Goal: Task Accomplishment & Management: Manage account settings

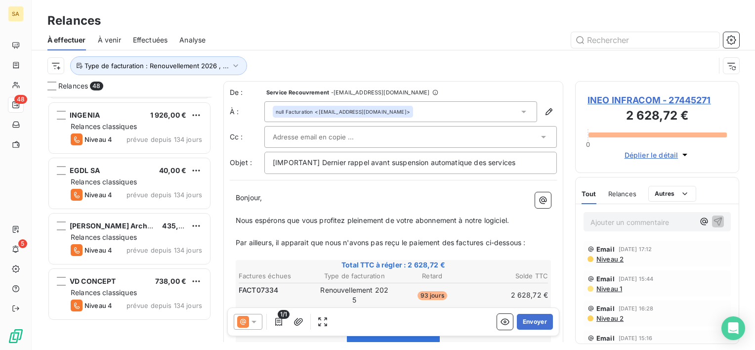
scroll to position [261, 0]
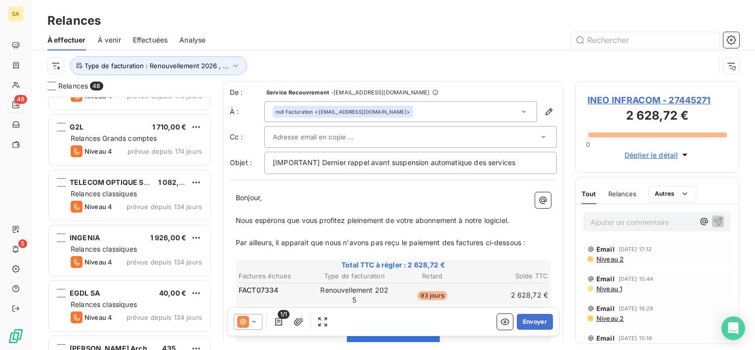
click at [141, 42] on span "Effectuées" at bounding box center [150, 40] width 35 height 10
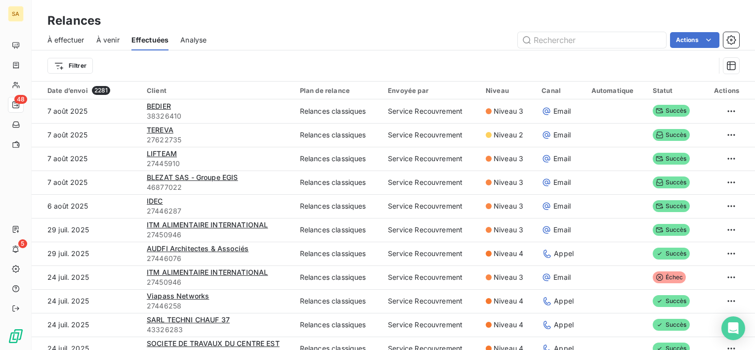
click at [77, 42] on span "À effectuer" at bounding box center [65, 40] width 37 height 10
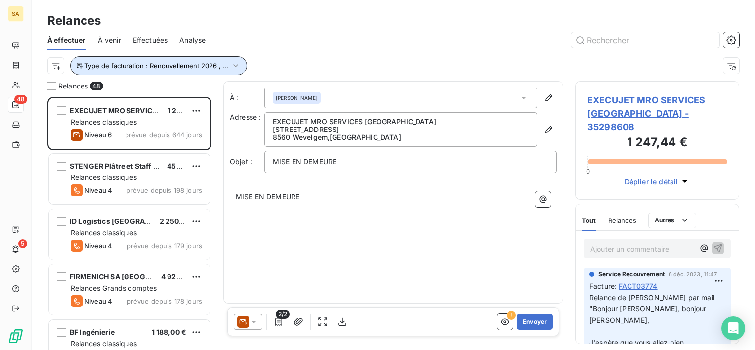
click at [225, 63] on span "Type de facturation : Renouvellement 2026 , ..." at bounding box center [156, 66] width 144 height 8
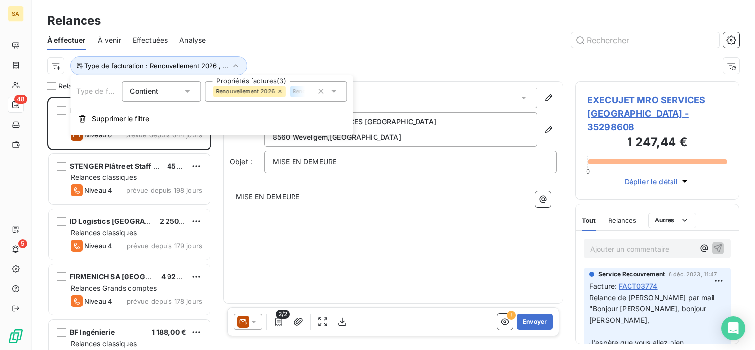
click at [335, 91] on icon at bounding box center [334, 91] width 10 height 10
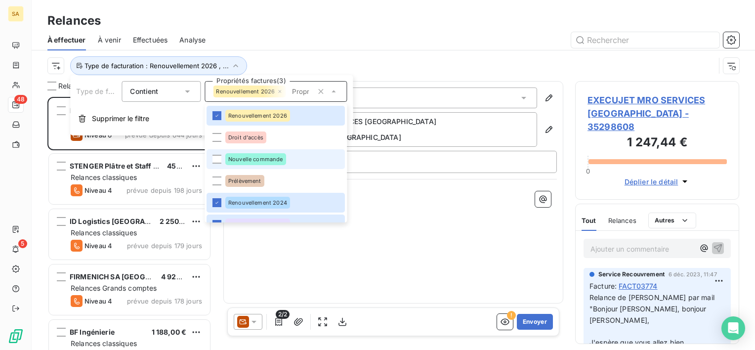
click at [281, 157] on span "Nouvelle commande" at bounding box center [255, 159] width 55 height 6
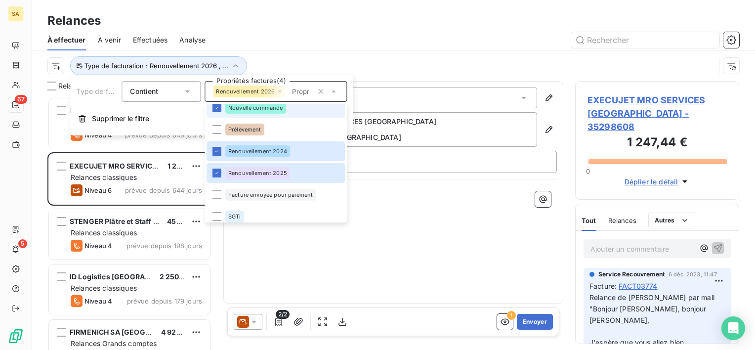
scroll to position [57, 0]
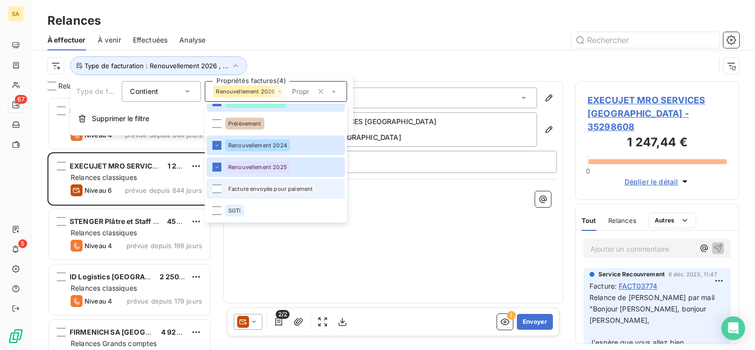
click at [283, 189] on span "Facture envoyée pour paiement" at bounding box center [270, 189] width 84 height 6
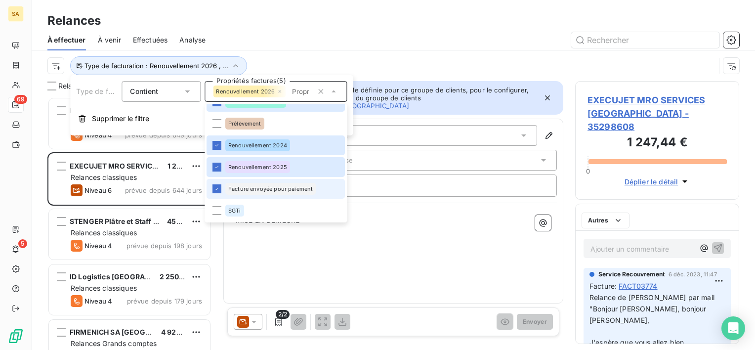
scroll to position [245, 156]
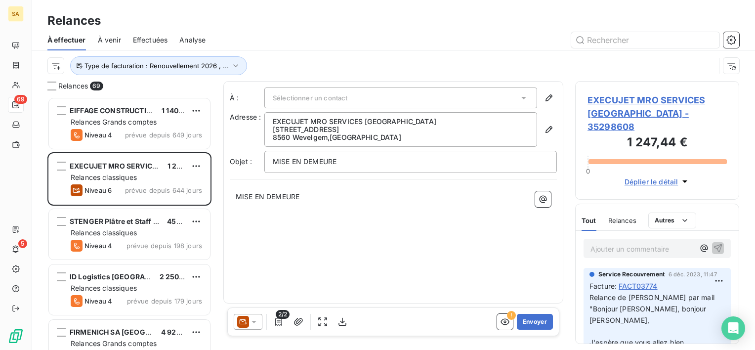
click at [417, 246] on div "À : Sélectionner un contact Adresse : EXECUJET MRO SERVICES [GEOGRAPHIC_DATA] […" at bounding box center [393, 192] width 340 height 222
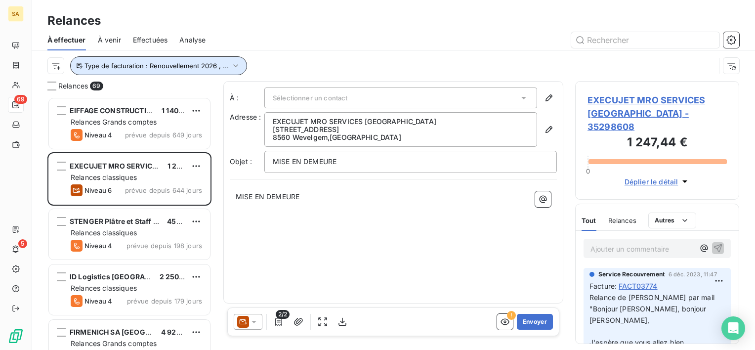
click at [231, 67] on icon "button" at bounding box center [236, 66] width 10 height 10
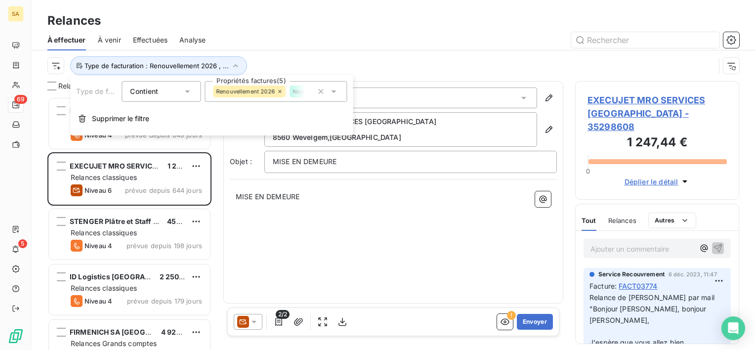
click at [334, 87] on icon at bounding box center [334, 91] width 10 height 10
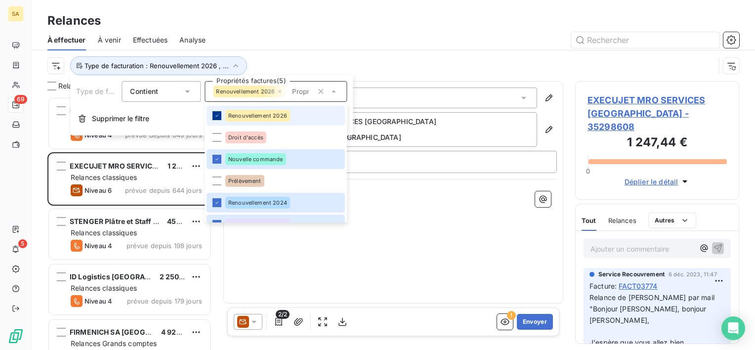
click at [219, 113] on icon at bounding box center [217, 116] width 6 height 6
click at [218, 204] on icon at bounding box center [217, 203] width 6 height 6
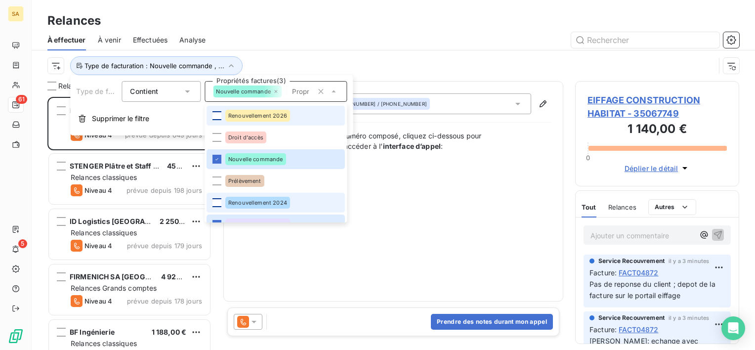
scroll to position [36, 0]
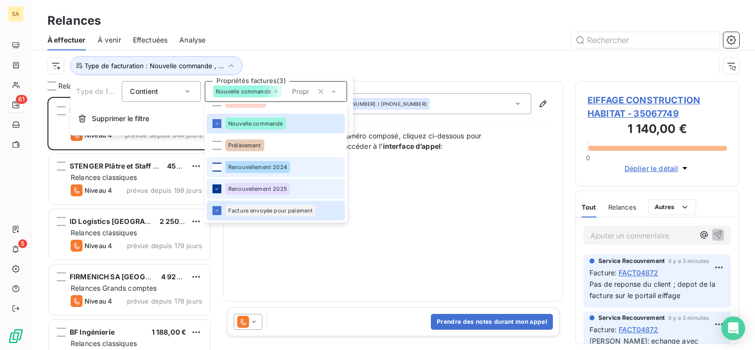
click at [214, 186] on icon at bounding box center [217, 189] width 6 height 6
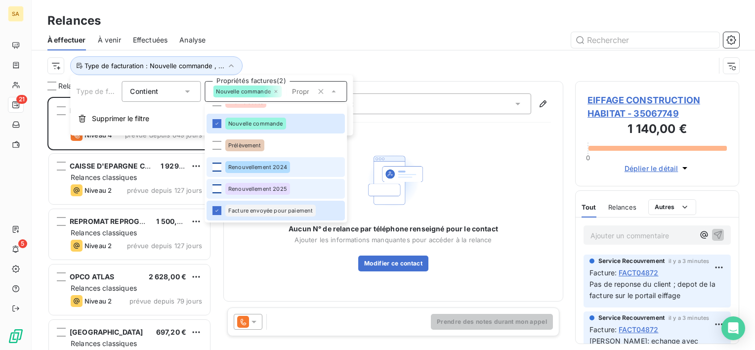
scroll to position [245, 156]
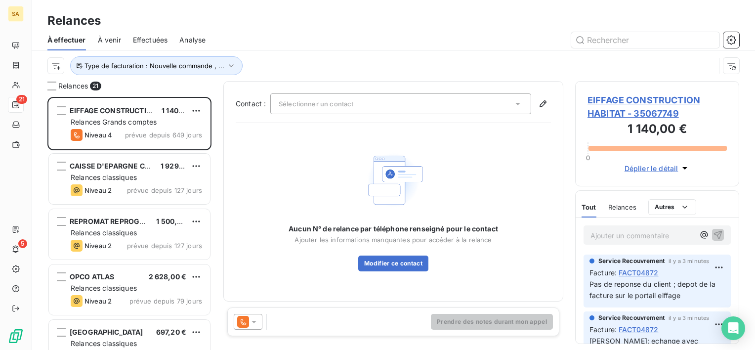
click at [243, 273] on div "Aucun N° de relance par téléphone renseigné pour le contact Ajouter les informa…" at bounding box center [393, 209] width 315 height 159
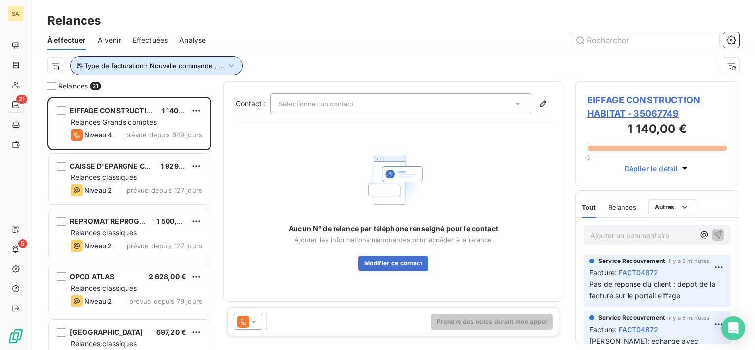
click at [223, 67] on button "Type de facturation : Nouvelle commande , ..." at bounding box center [156, 65] width 172 height 19
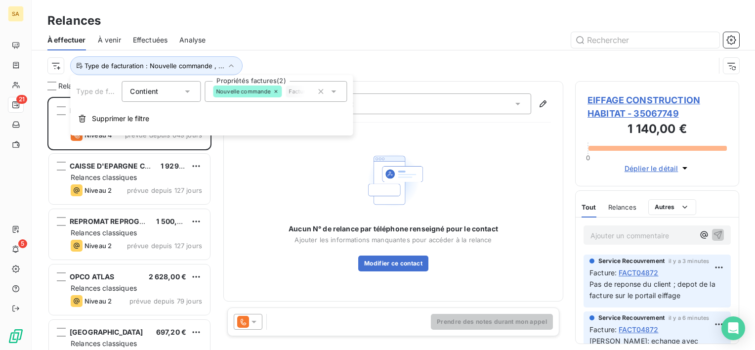
click at [334, 89] on icon at bounding box center [334, 91] width 10 height 10
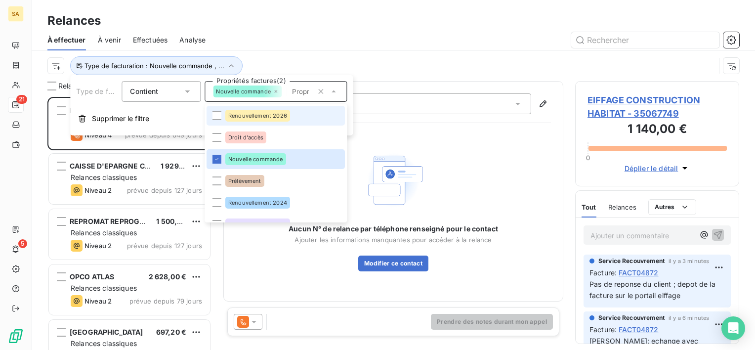
click at [314, 111] on li "Renouvellement 2026" at bounding box center [276, 116] width 138 height 20
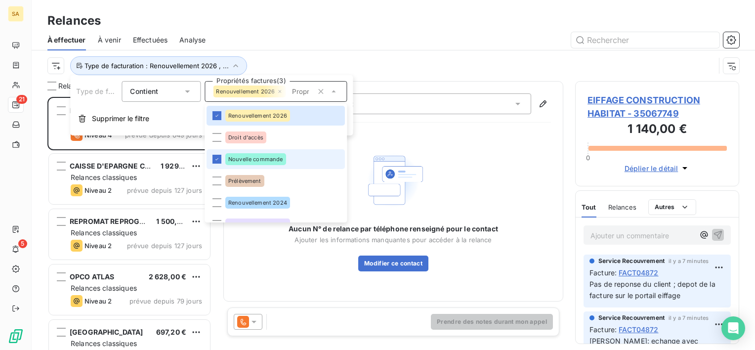
click at [288, 157] on li "Nouvelle commande" at bounding box center [276, 159] width 138 height 20
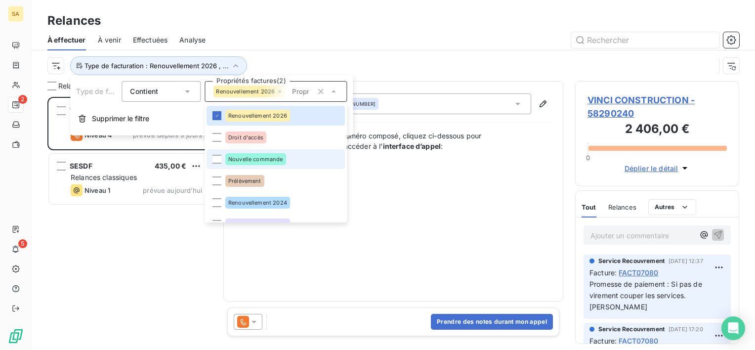
scroll to position [57, 0]
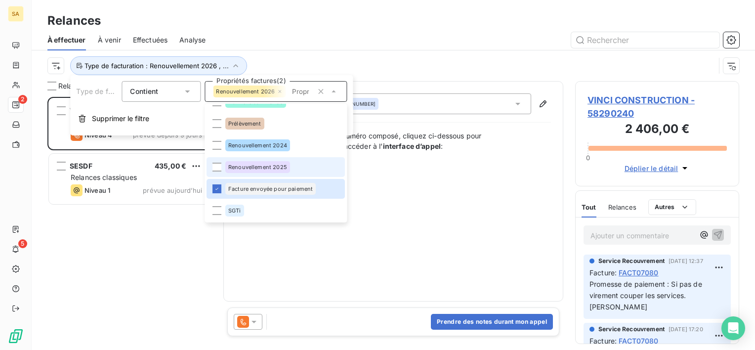
click at [281, 163] on div "Renouvellement 2025" at bounding box center [257, 167] width 65 height 12
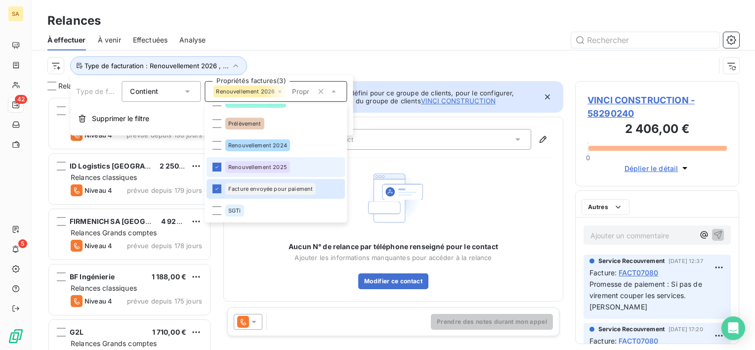
scroll to position [245, 156]
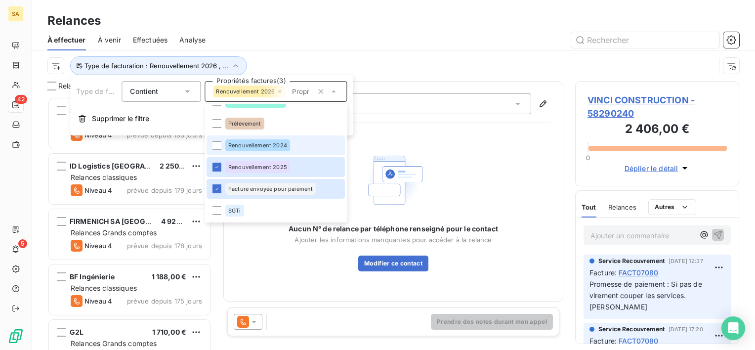
click at [284, 142] on span "Renouvellement 2024" at bounding box center [257, 145] width 59 height 6
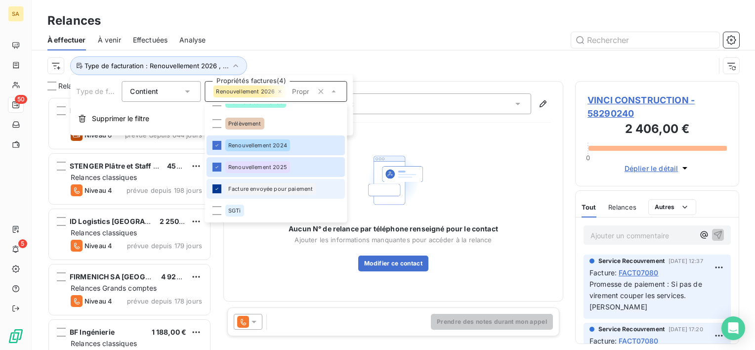
click at [215, 188] on icon at bounding box center [217, 189] width 6 height 6
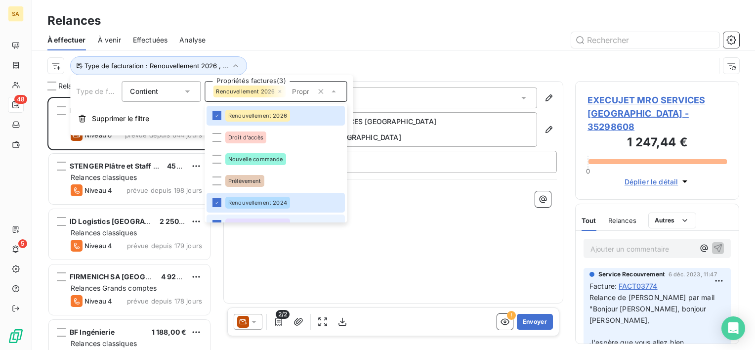
scroll to position [57, 0]
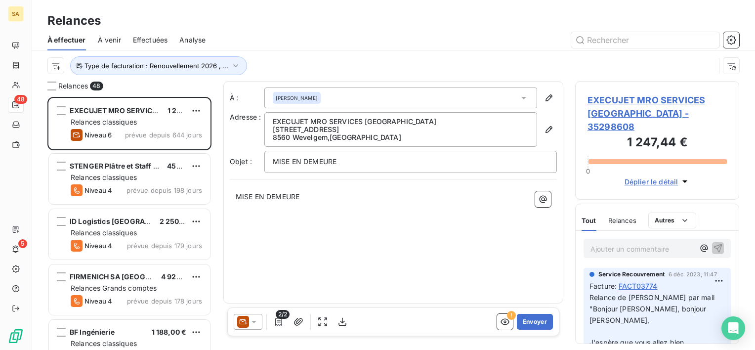
click at [339, 38] on div at bounding box center [478, 40] width 522 height 16
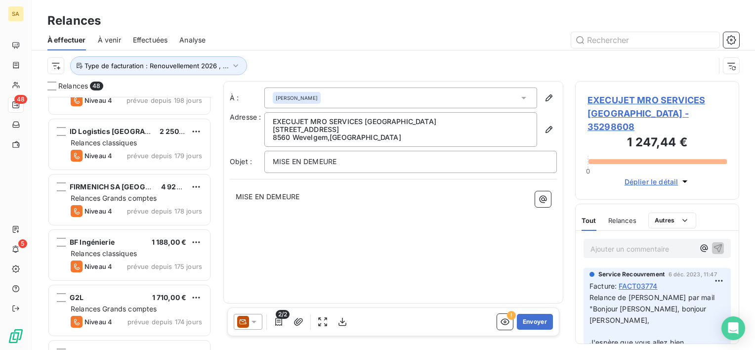
scroll to position [59, 0]
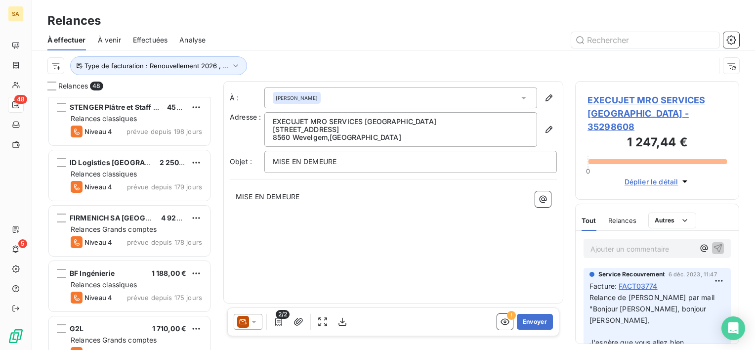
click at [151, 27] on div "Relances" at bounding box center [393, 21] width 723 height 18
click at [152, 42] on span "Effectuées" at bounding box center [150, 40] width 35 height 10
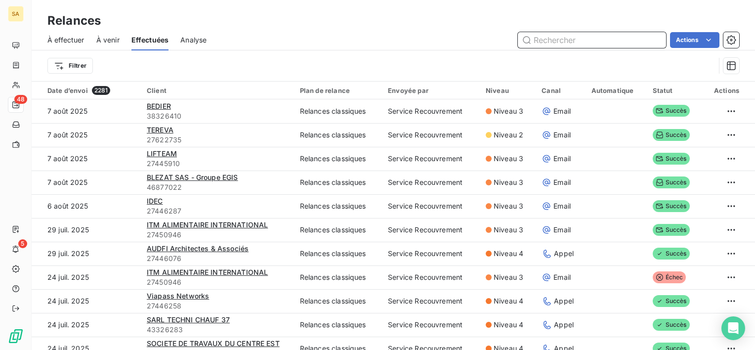
click at [65, 42] on span "À effectuer" at bounding box center [65, 40] width 37 height 10
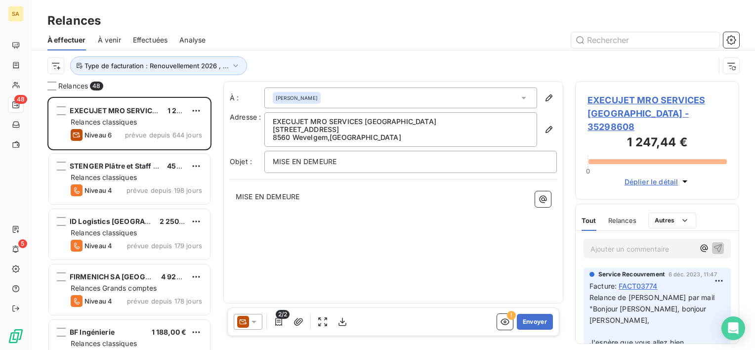
click at [629, 42] on input "text" at bounding box center [645, 40] width 148 height 16
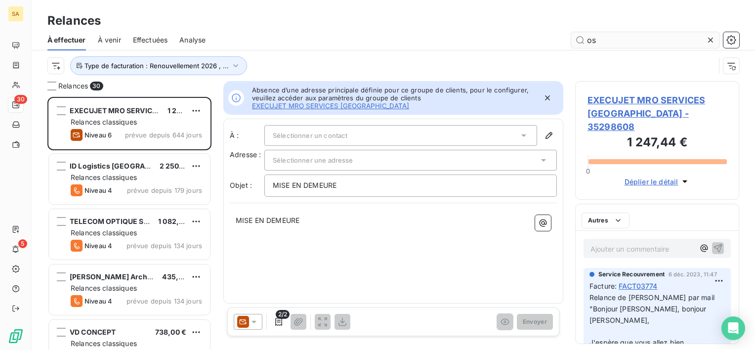
scroll to position [245, 156]
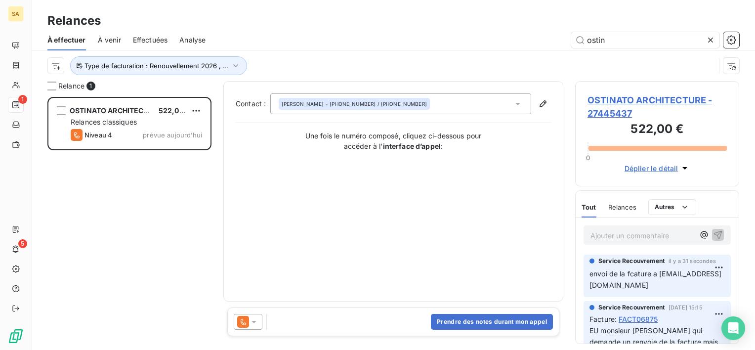
type input "ostin"
click at [712, 38] on icon at bounding box center [710, 40] width 5 height 5
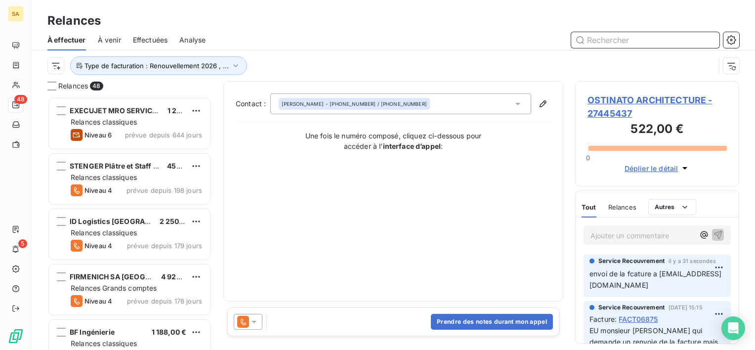
click at [627, 36] on input "text" at bounding box center [645, 40] width 148 height 16
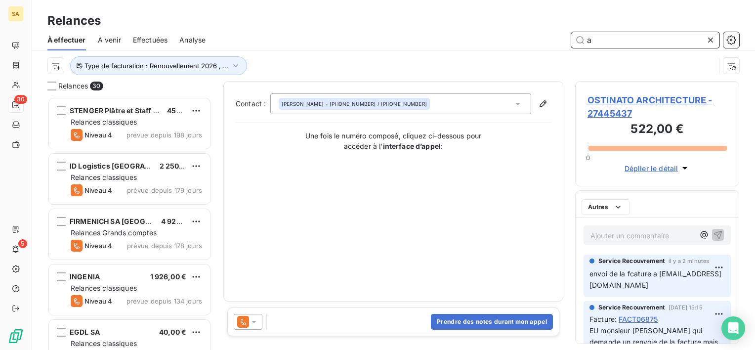
scroll to position [245, 156]
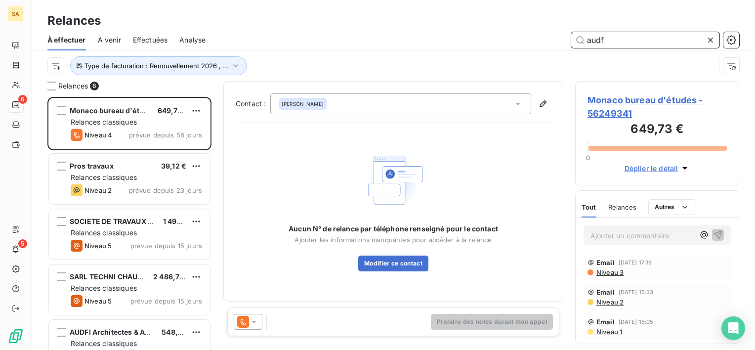
scroll to position [245, 156]
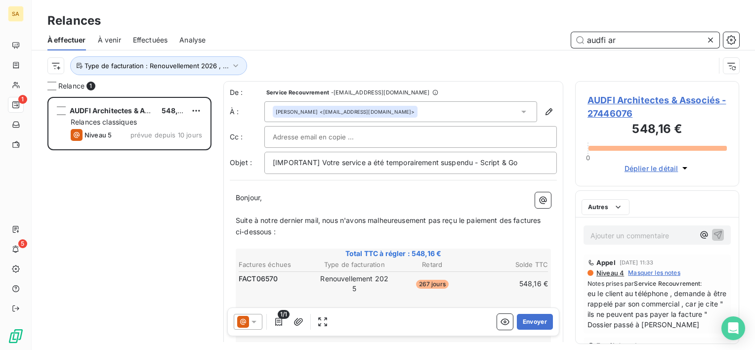
scroll to position [245, 156]
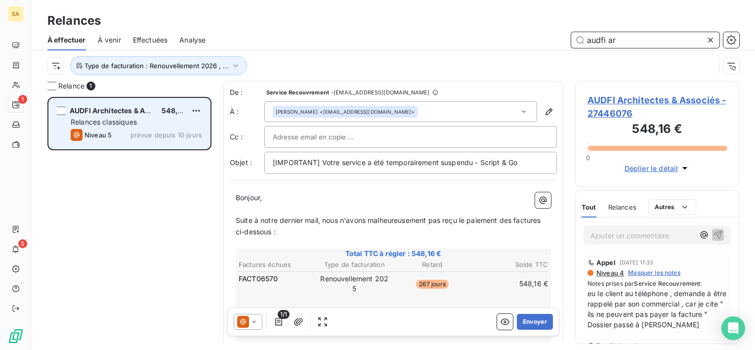
type input "audfi ar"
click at [160, 121] on div "Relances classiques" at bounding box center [136, 122] width 131 height 10
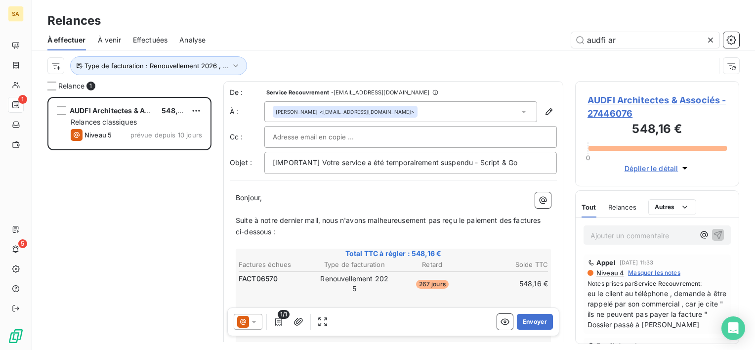
scroll to position [10, 0]
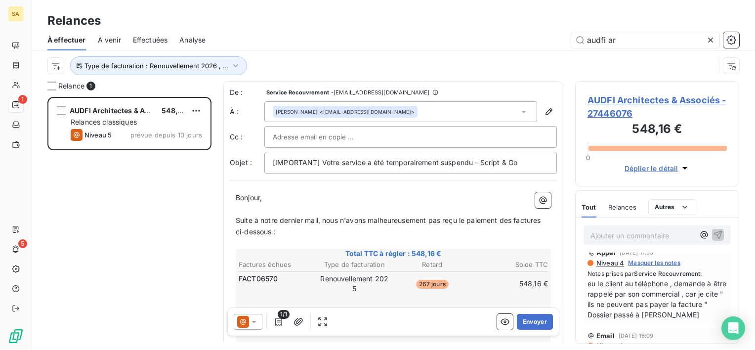
click at [642, 310] on span "eu le client au téléphone , demande à être rappelé par son commercial , car je …" at bounding box center [656, 299] width 139 height 42
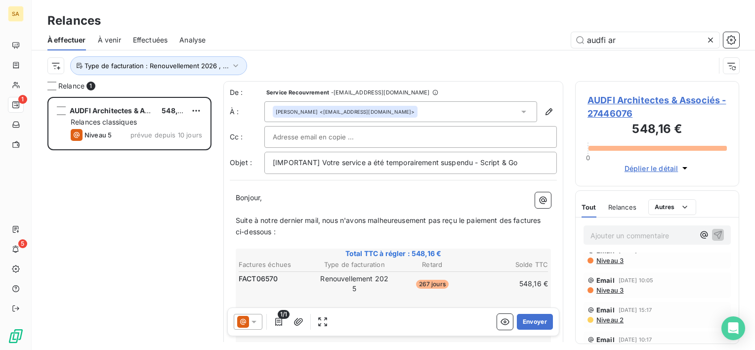
scroll to position [0, 0]
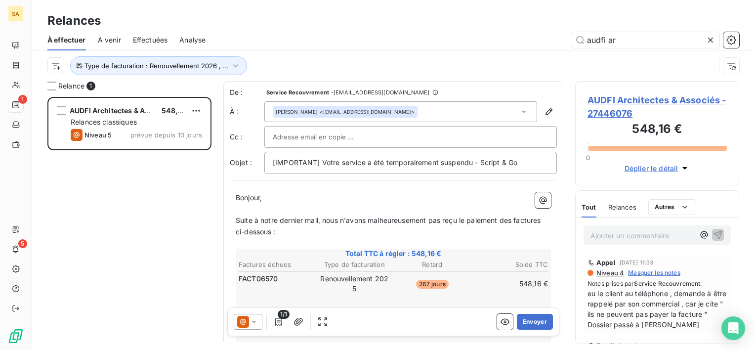
click at [143, 44] on span "Effectuées" at bounding box center [150, 40] width 35 height 10
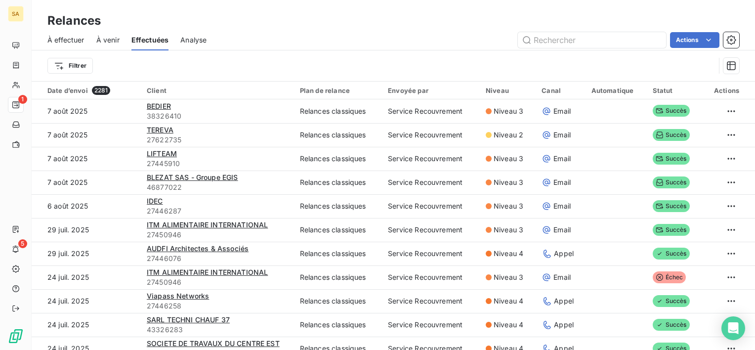
click at [72, 35] on span "À effectuer" at bounding box center [65, 40] width 37 height 10
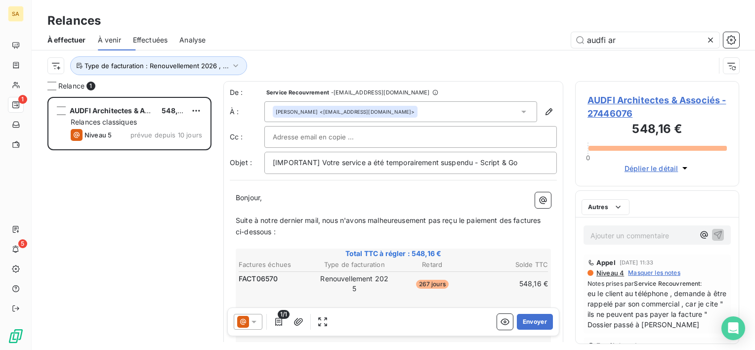
scroll to position [245, 156]
click at [708, 40] on icon at bounding box center [711, 40] width 10 height 10
click at [708, 40] on input "text" at bounding box center [645, 40] width 148 height 16
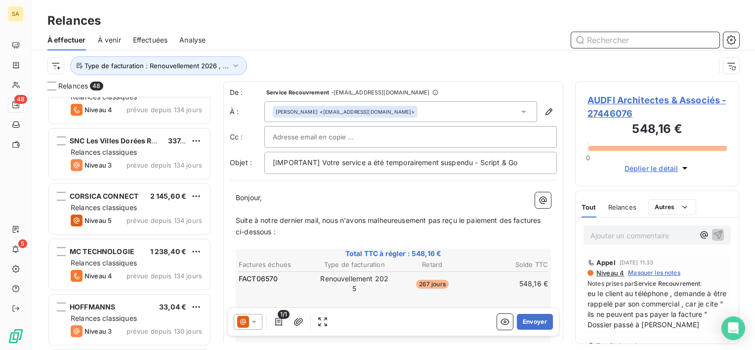
scroll to position [633, 0]
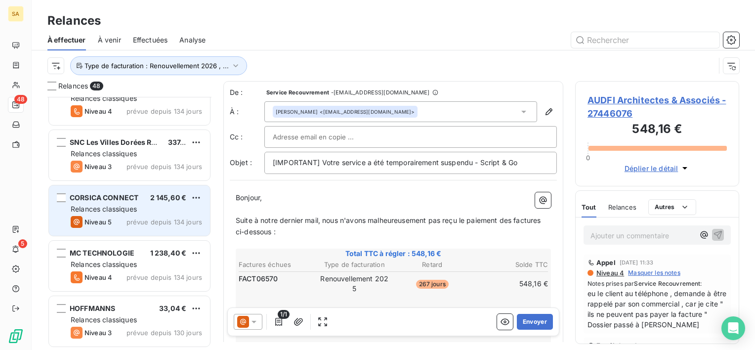
click at [152, 186] on div "CORSICA CONNECT 2 145,60 € Relances classiques Niveau 5 prévue depuis 134 jours" at bounding box center [129, 210] width 161 height 50
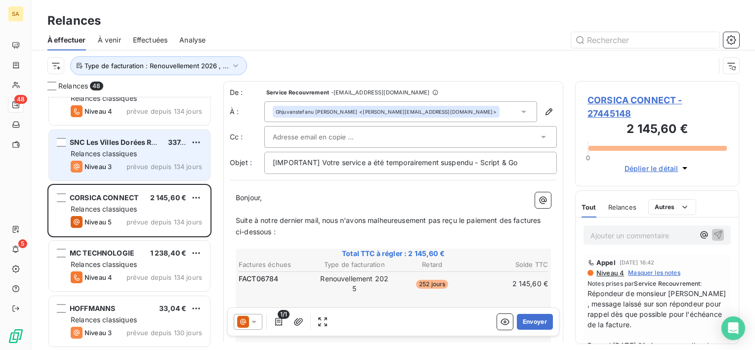
click at [132, 151] on span "Relances classiques" at bounding box center [104, 153] width 66 height 8
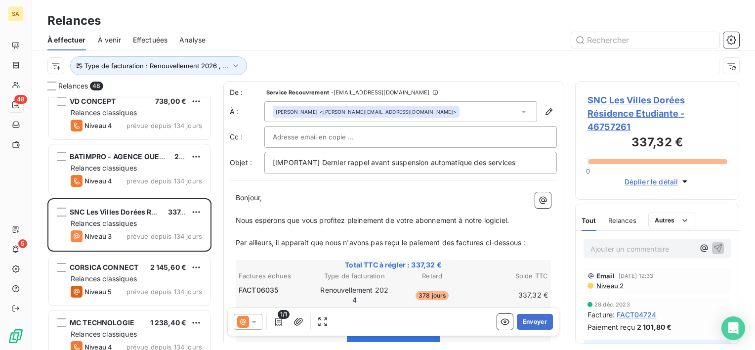
scroll to position [565, 0]
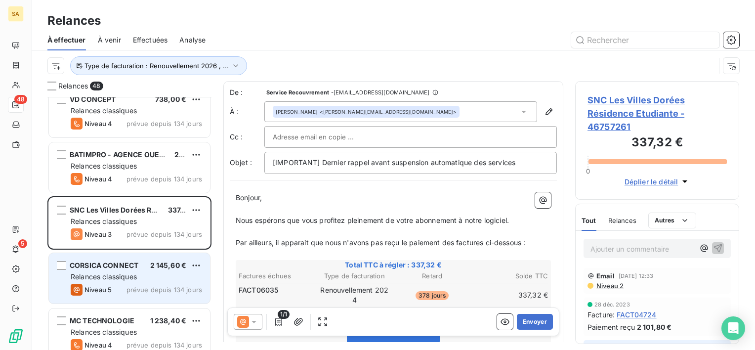
click at [142, 268] on div "CORSICA CONNECT 2 145,60 €" at bounding box center [136, 265] width 131 height 9
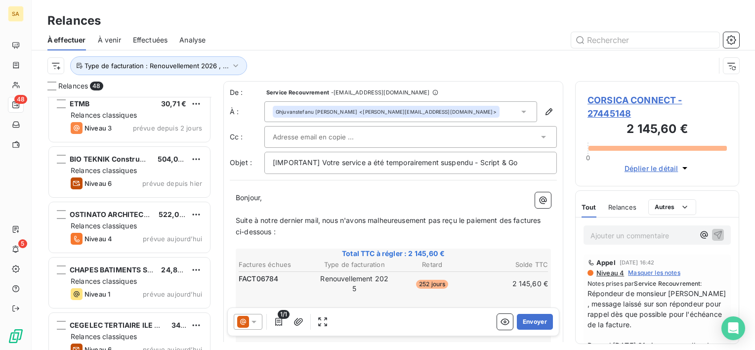
scroll to position [2403, 0]
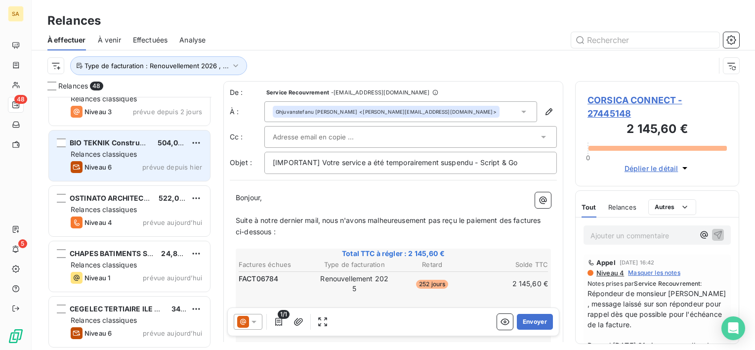
click at [121, 155] on span "Relances classiques" at bounding box center [104, 154] width 66 height 8
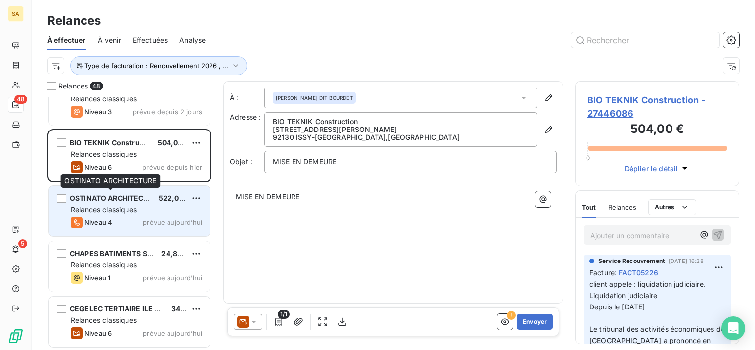
click at [128, 197] on span "OSTINATO ARCHITECTURE" at bounding box center [116, 198] width 92 height 8
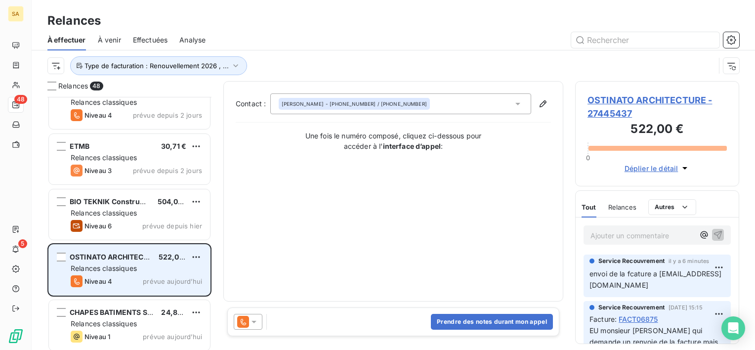
scroll to position [2344, 0]
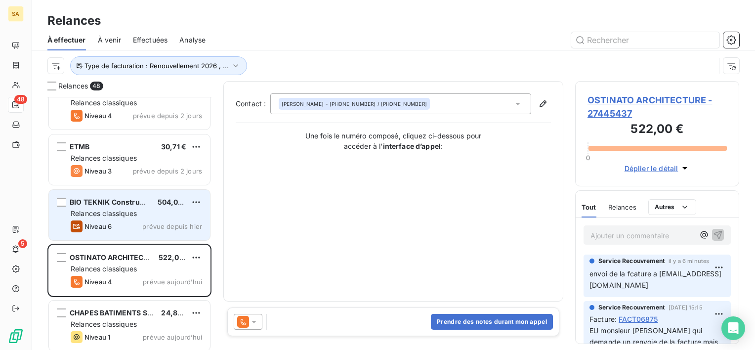
click at [130, 213] on span "Relances classiques" at bounding box center [104, 213] width 66 height 8
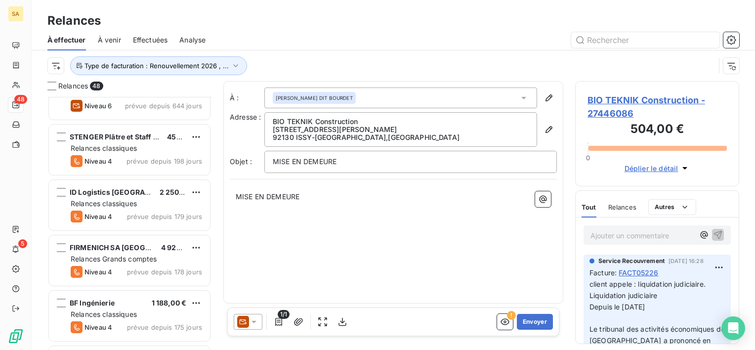
scroll to position [42, 0]
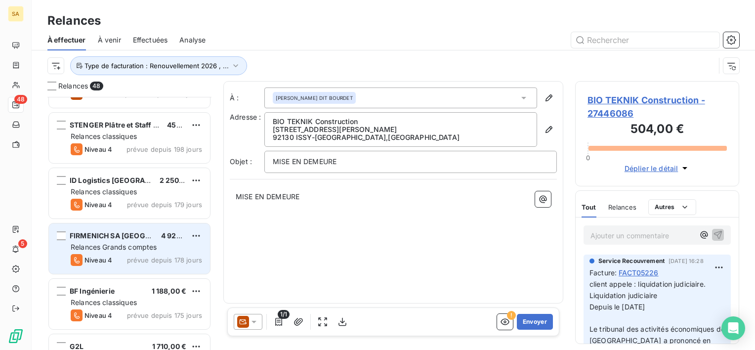
click at [169, 249] on div "Relances Grands comptes" at bounding box center [136, 247] width 131 height 10
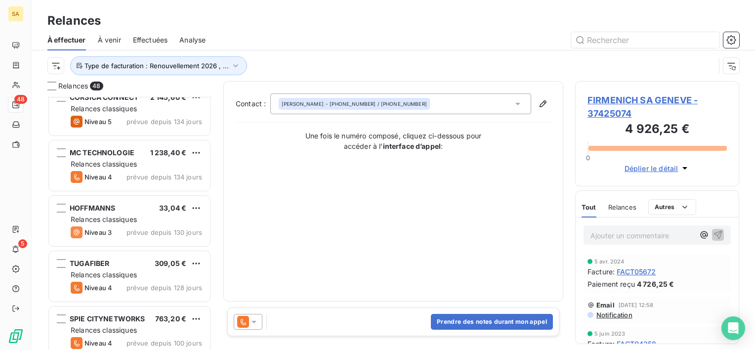
scroll to position [769, 0]
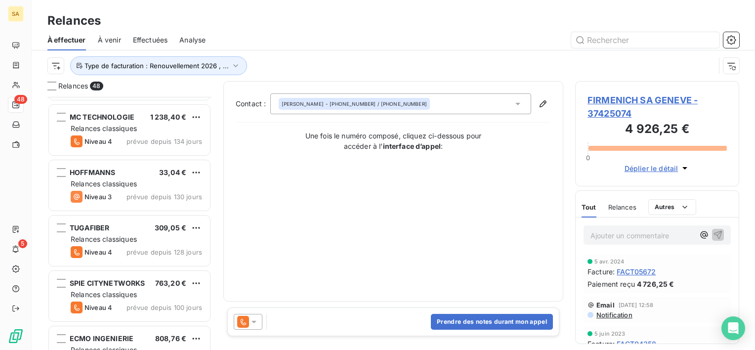
click at [119, 193] on div "Niveau 3 prévue depuis 130 jours" at bounding box center [136, 197] width 131 height 12
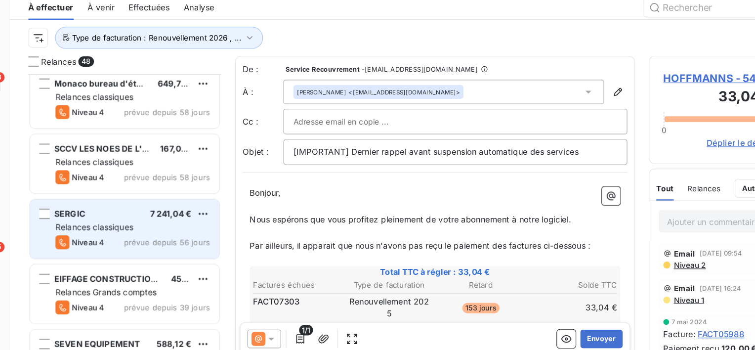
scroll to position [1386, 0]
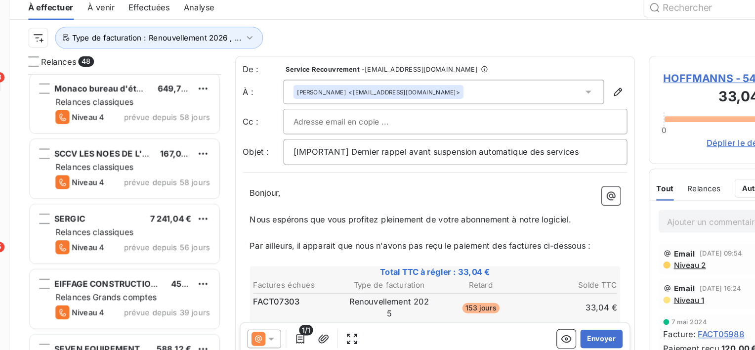
click at [150, 40] on span "Effectuées" at bounding box center [150, 40] width 35 height 10
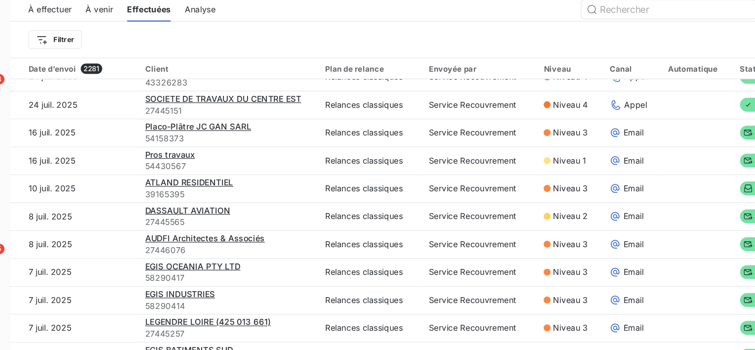
scroll to position [277, 0]
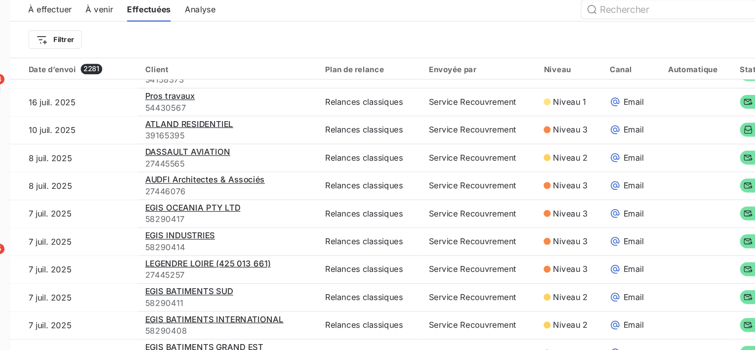
click at [169, 187] on span "AUDFI Architectes & Associés" at bounding box center [198, 184] width 102 height 8
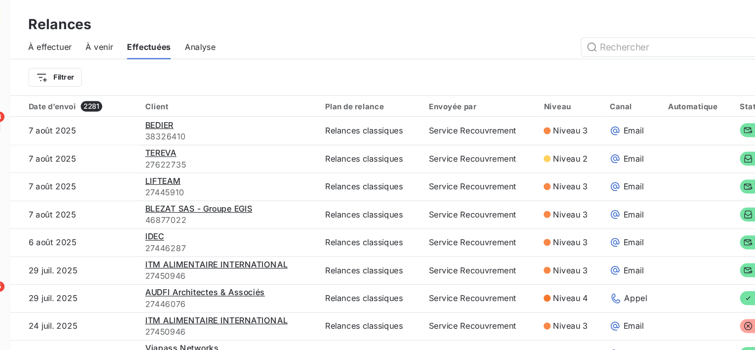
click at [66, 39] on span "À effectuer" at bounding box center [65, 40] width 37 height 10
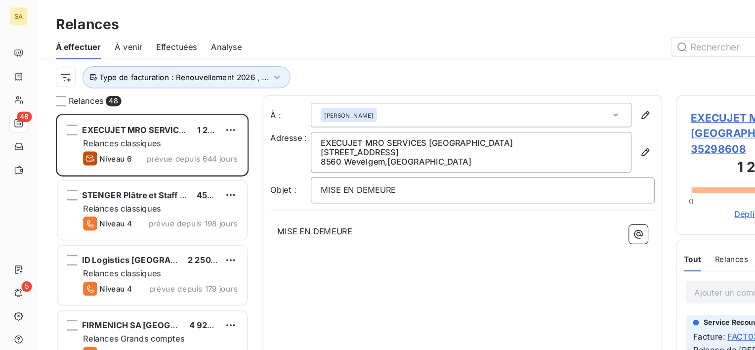
click at [424, 262] on div "À : [PERSON_NAME] Adresse : EXECUJET MRO SERVICES [GEOGRAPHIC_DATA] [STREET_ADD…" at bounding box center [393, 192] width 340 height 222
